Goal: Information Seeking & Learning: Learn about a topic

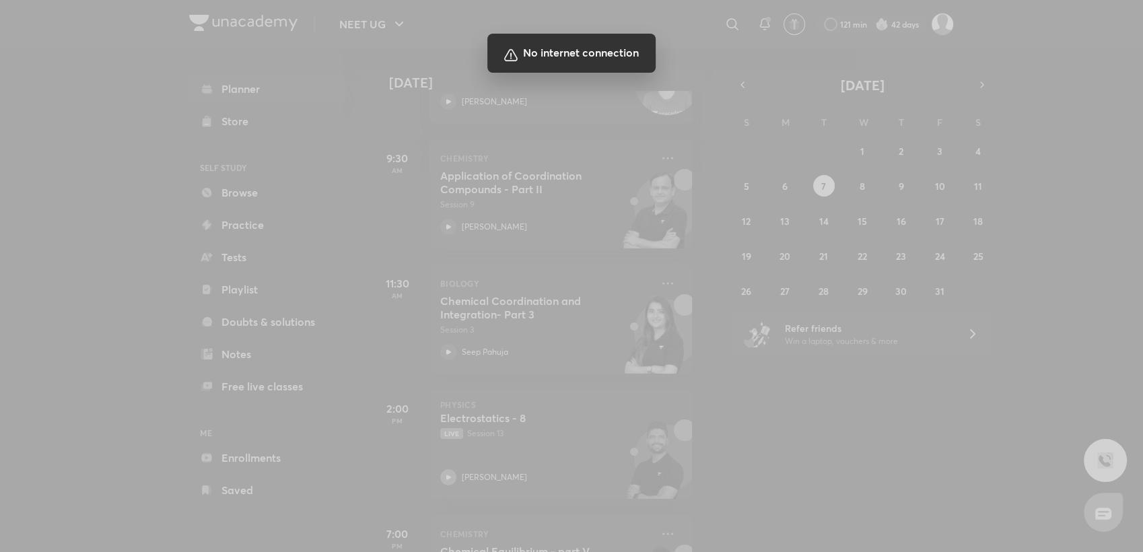
scroll to position [156, 13]
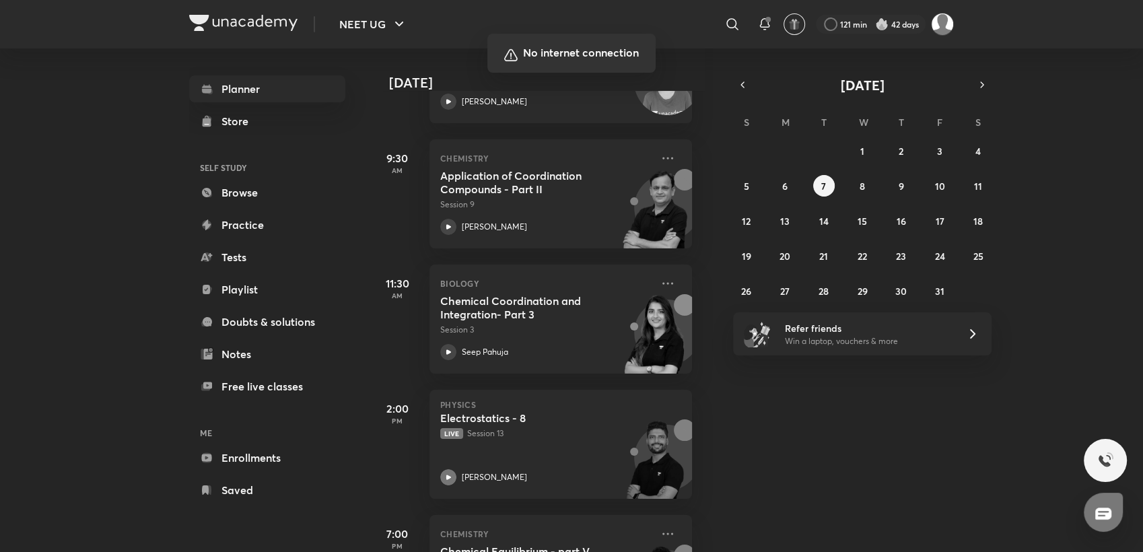
drag, startPoint x: 941, startPoint y: 449, endPoint x: 1036, endPoint y: 430, distance: 97.5
click at [1036, 430] on div at bounding box center [571, 276] width 1143 height 552
drag, startPoint x: 937, startPoint y: 455, endPoint x: 1030, endPoint y: 446, distance: 92.6
click at [1030, 446] on div at bounding box center [571, 276] width 1143 height 552
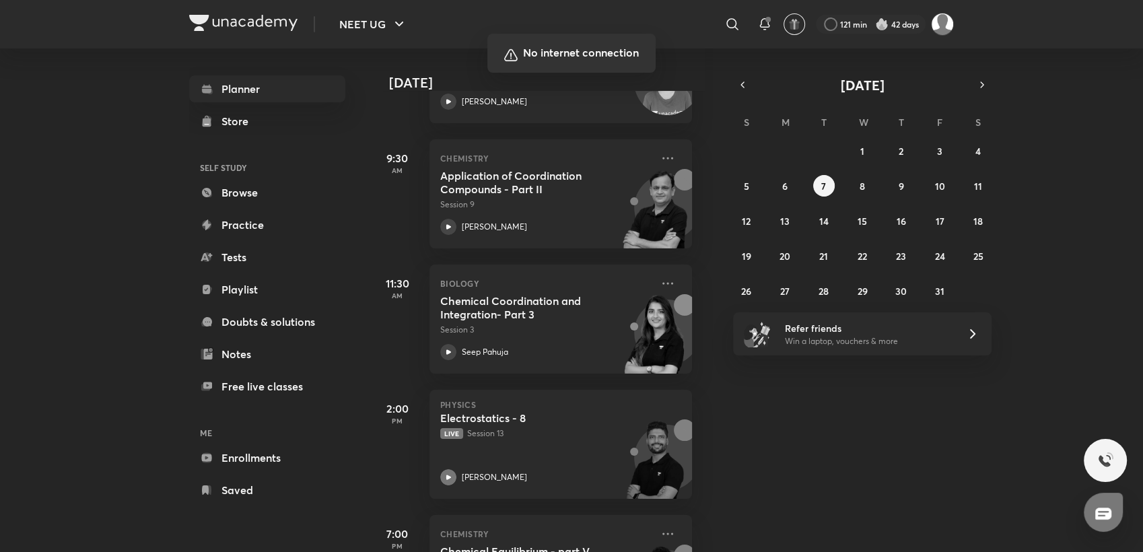
drag, startPoint x: 453, startPoint y: 329, endPoint x: 625, endPoint y: 323, distance: 171.8
click at [625, 323] on div at bounding box center [571, 276] width 1143 height 552
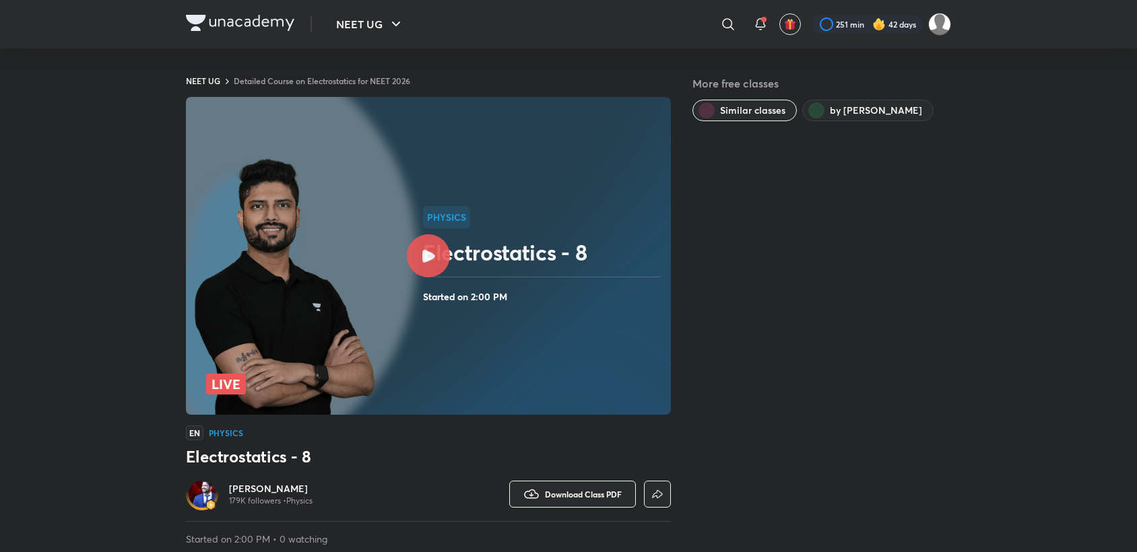
click at [738, 331] on div "More free classes Similar classes by [PERSON_NAME]" at bounding box center [821, 340] width 259 height 530
click at [492, 285] on div "Physics Electrostatics - 8 Started on 2:00 PM" at bounding box center [544, 256] width 242 height 100
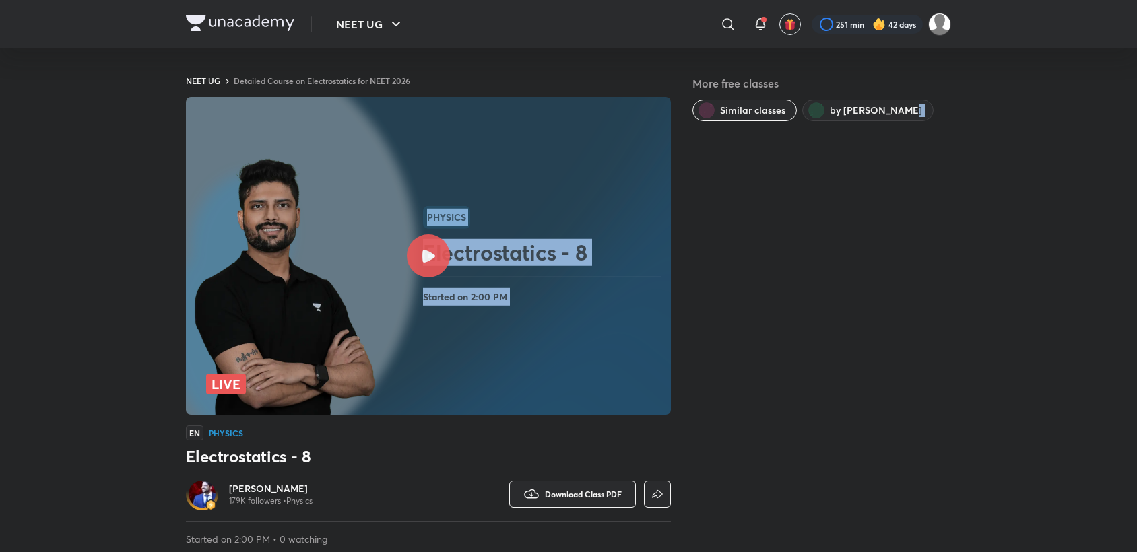
click at [496, 335] on rect at bounding box center [428, 256] width 485 height 318
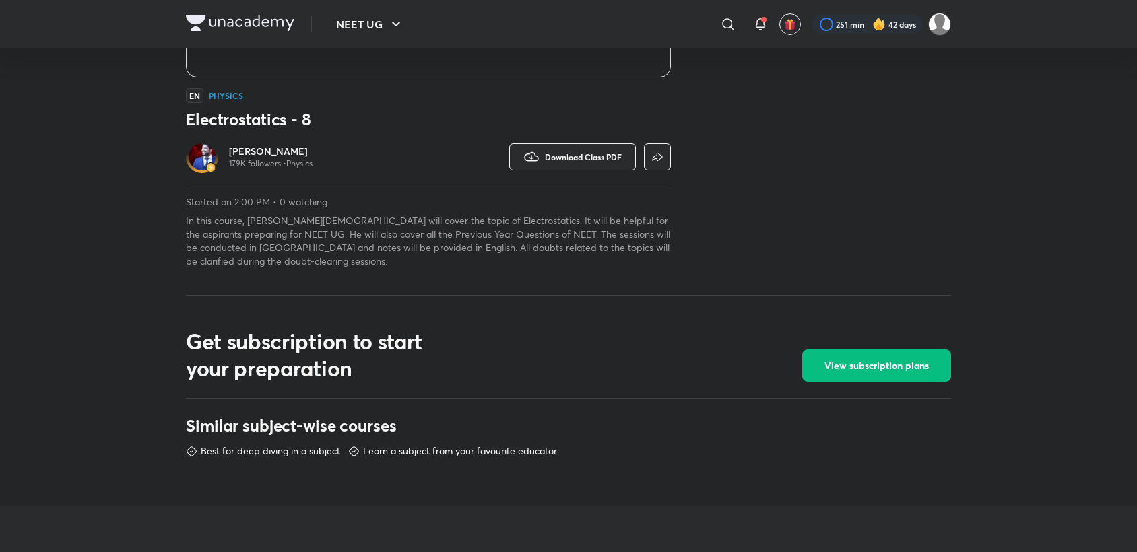
scroll to position [362, 0]
